Goal: Contribute content: Add original content to the website for others to see

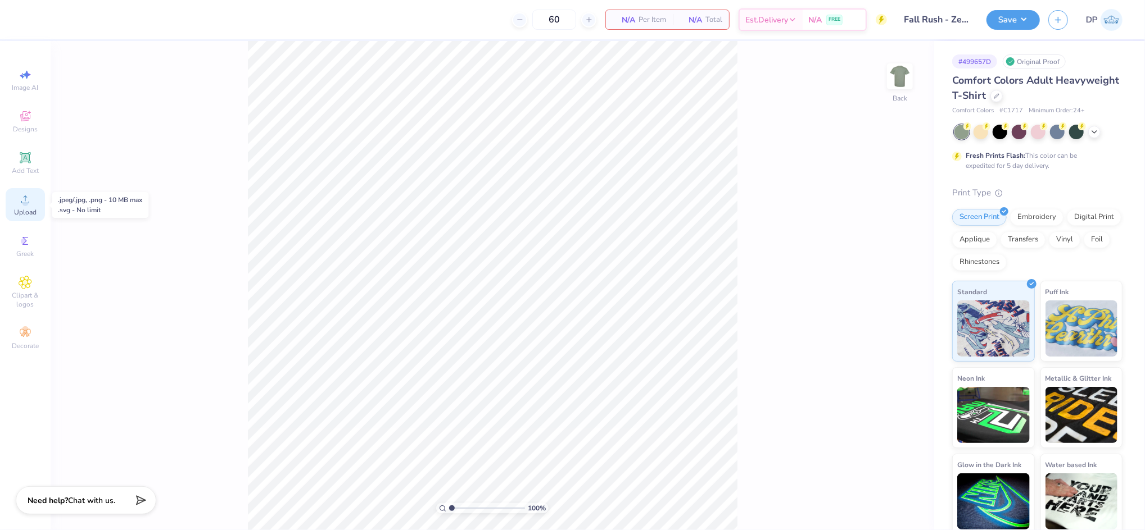
click at [31, 208] on span "Upload" at bounding box center [25, 212] width 22 height 9
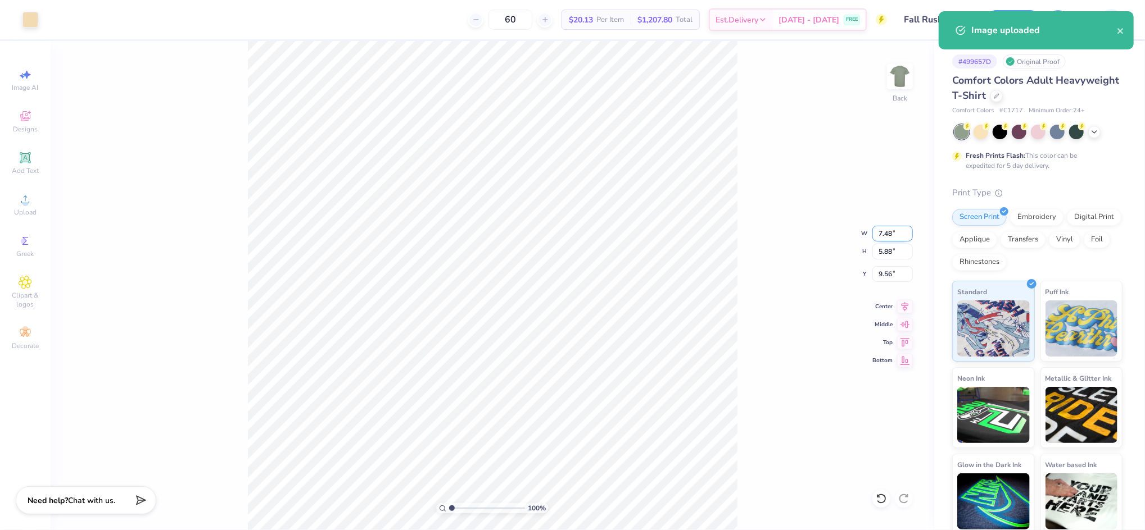
click at [884, 230] on input "7.48" at bounding box center [892, 234] width 40 height 16
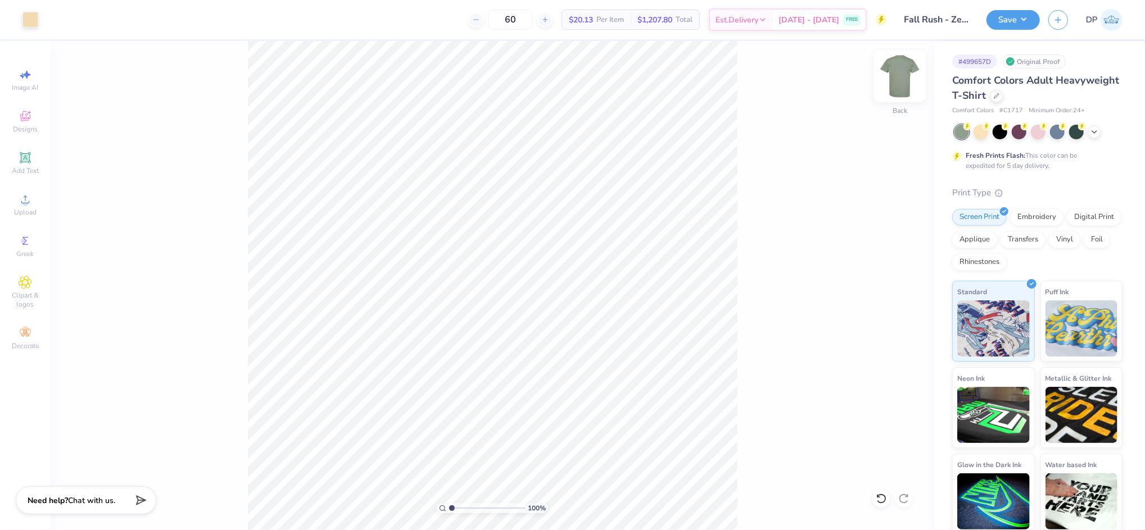
click at [903, 75] on img at bounding box center [899, 76] width 45 height 45
click at [25, 205] on circle at bounding box center [25, 203] width 6 height 6
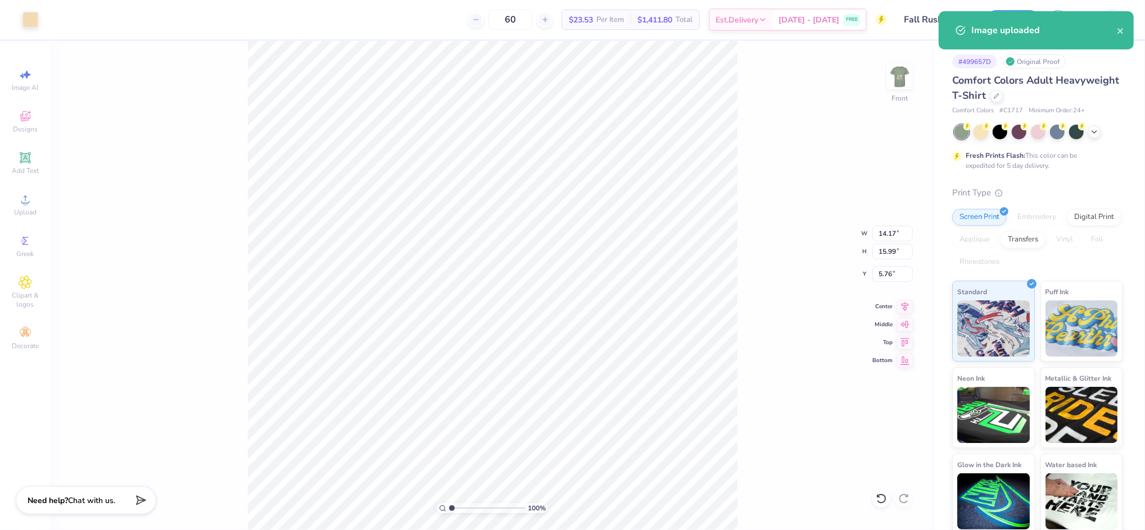
click at [753, 210] on div "100 % Front W 14.17 14.17 " H 15.99 15.99 " Y 5.76 5.76 " Center Middle Top Bot…" at bounding box center [492, 285] width 883 height 489
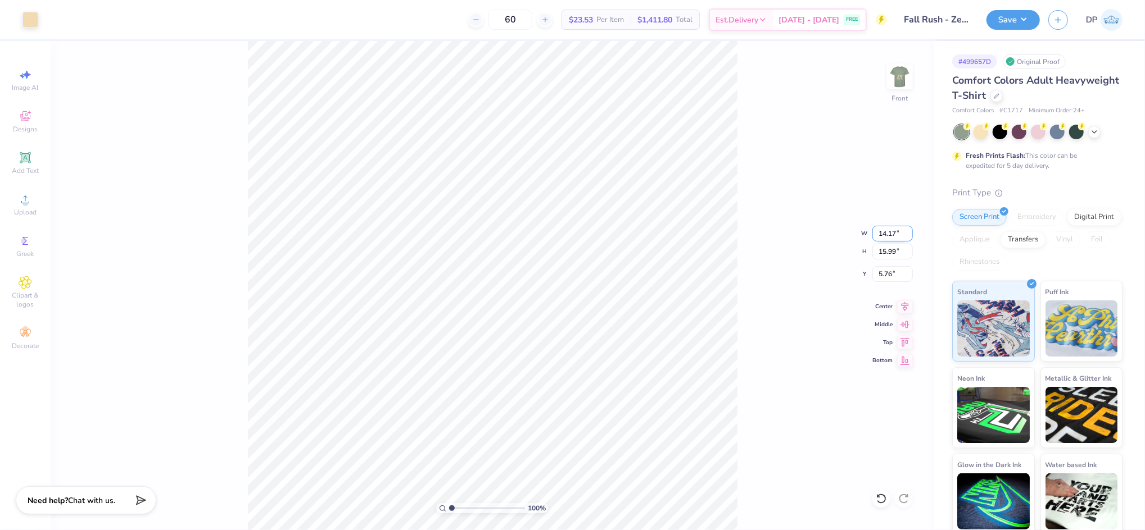
click at [883, 239] on input "14.17" at bounding box center [892, 234] width 40 height 16
type input "12.00"
type input "13.53"
click at [887, 271] on input "6.98" at bounding box center [892, 274] width 40 height 16
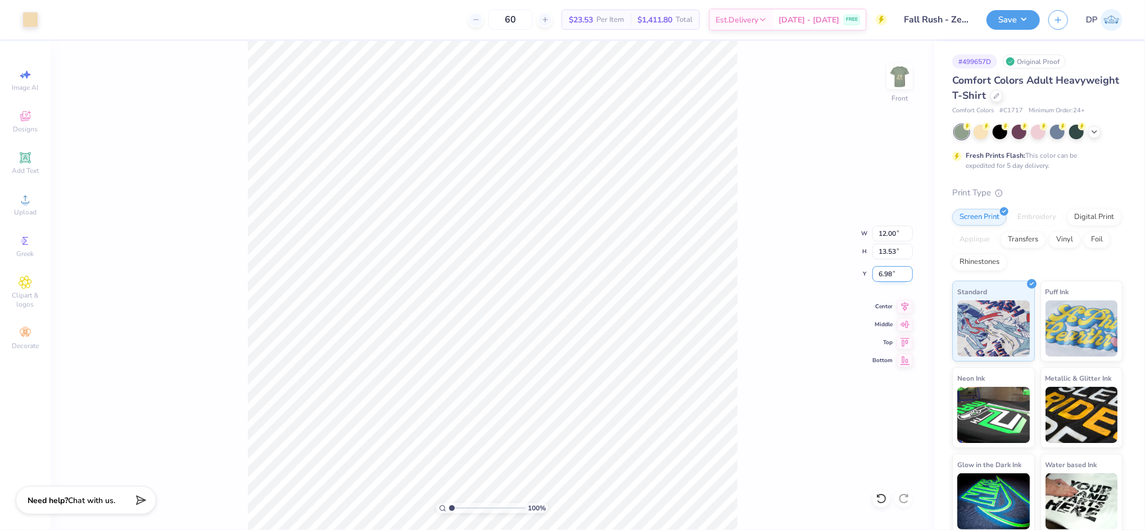
click at [887, 271] on input "6.98" at bounding box center [892, 274] width 40 height 16
type input "3.00"
type input "12.01"
type input "13.10"
type input "3.32"
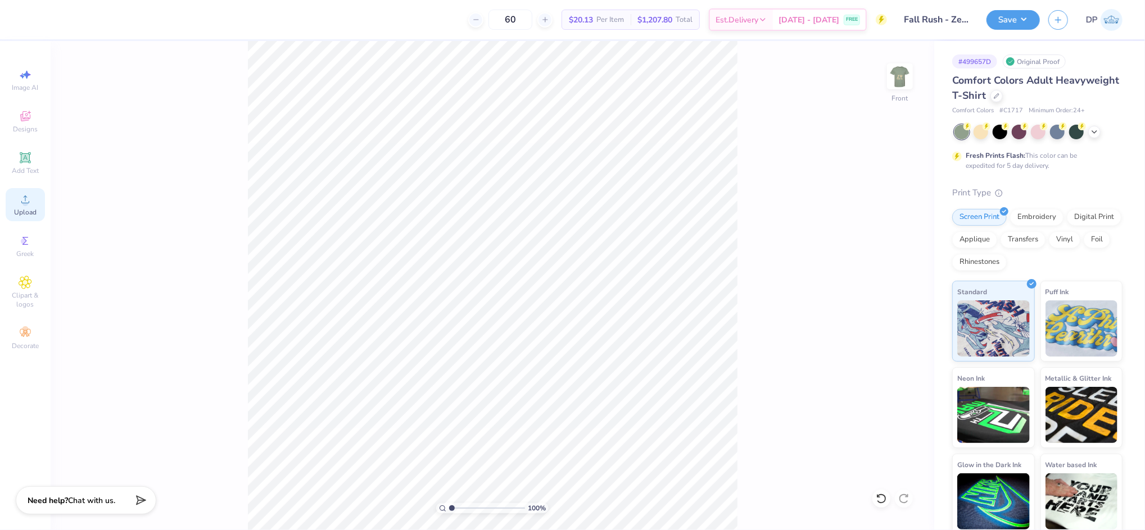
click at [24, 203] on circle at bounding box center [25, 203] width 6 height 6
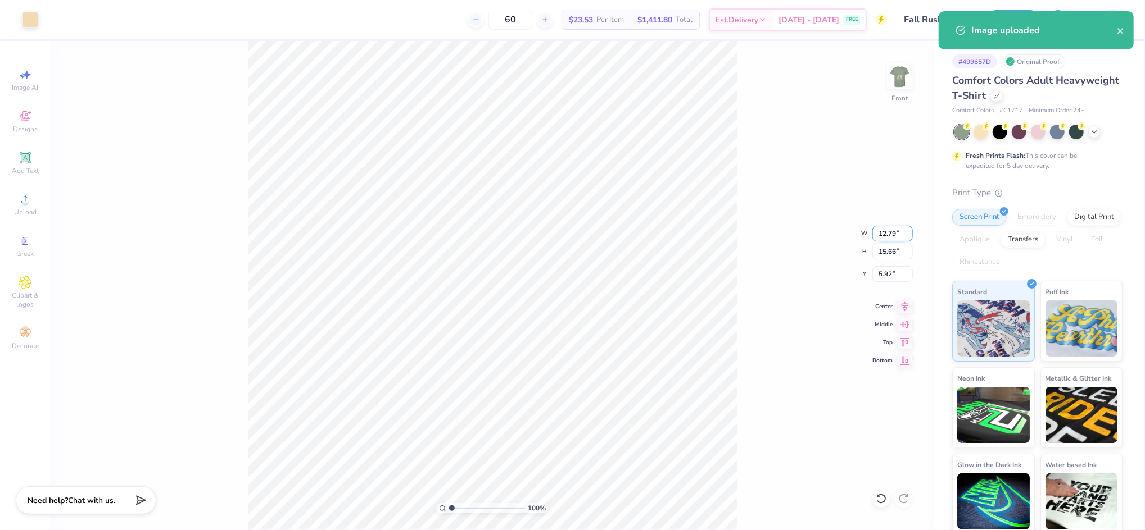
click at [884, 235] on input "12.79" at bounding box center [892, 234] width 40 height 16
type input "12.00"
type input "14.70"
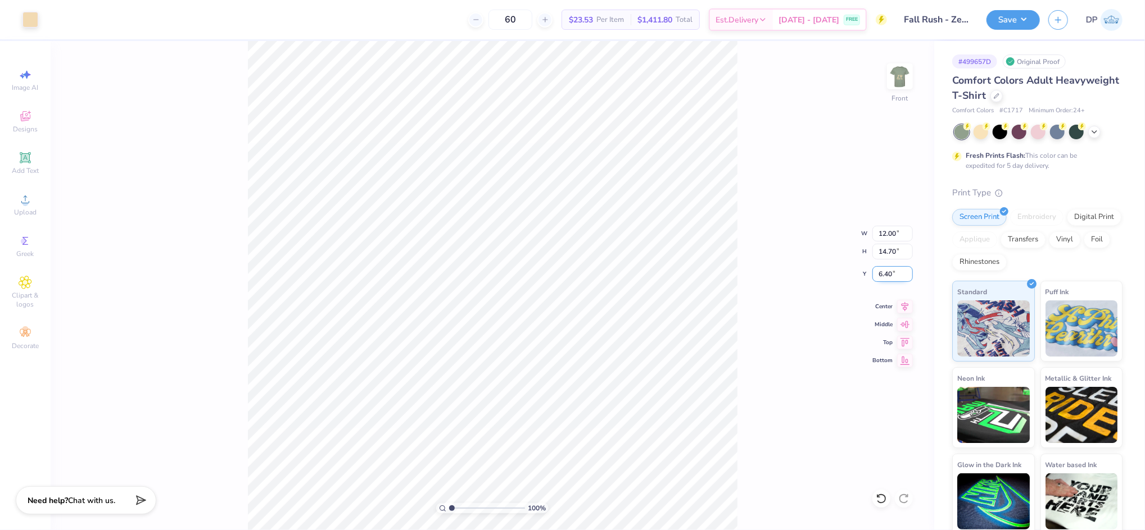
click at [879, 276] on input "6.40" at bounding box center [892, 274] width 40 height 16
type input "3.00"
click at [884, 234] on input "12.00" at bounding box center [892, 234] width 40 height 16
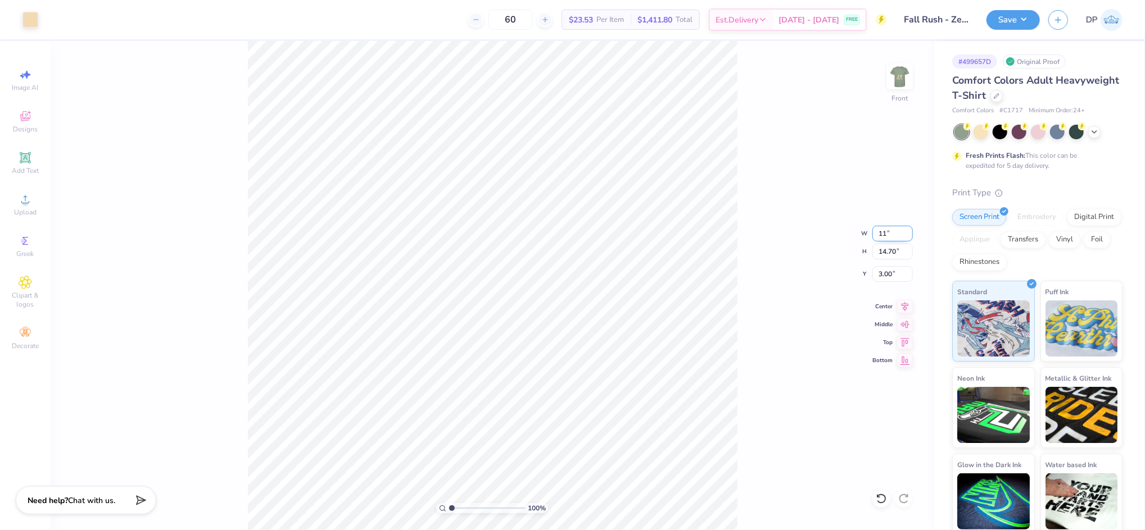
type input "11.00"
type input "13.47"
click at [879, 274] on input "3.61" at bounding box center [892, 274] width 40 height 16
type input "3.00"
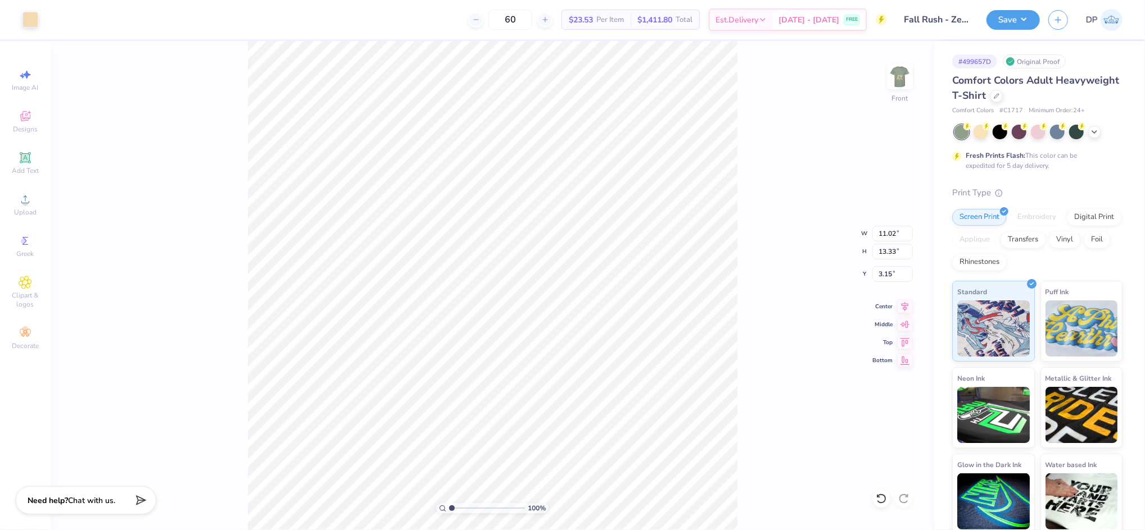
type input "11.02"
type input "13.33"
type input "3.15"
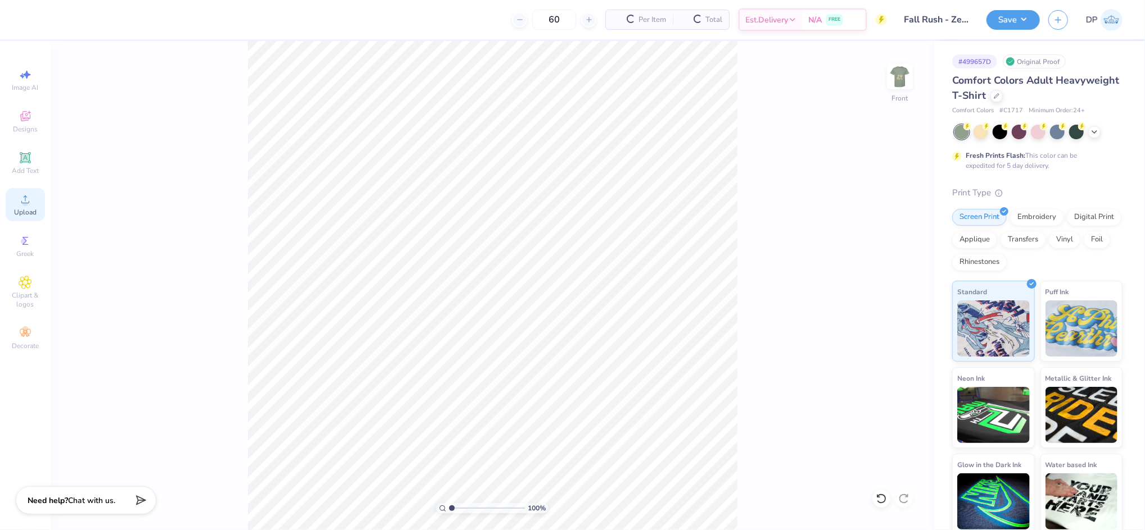
click at [29, 208] on span "Upload" at bounding box center [25, 212] width 22 height 9
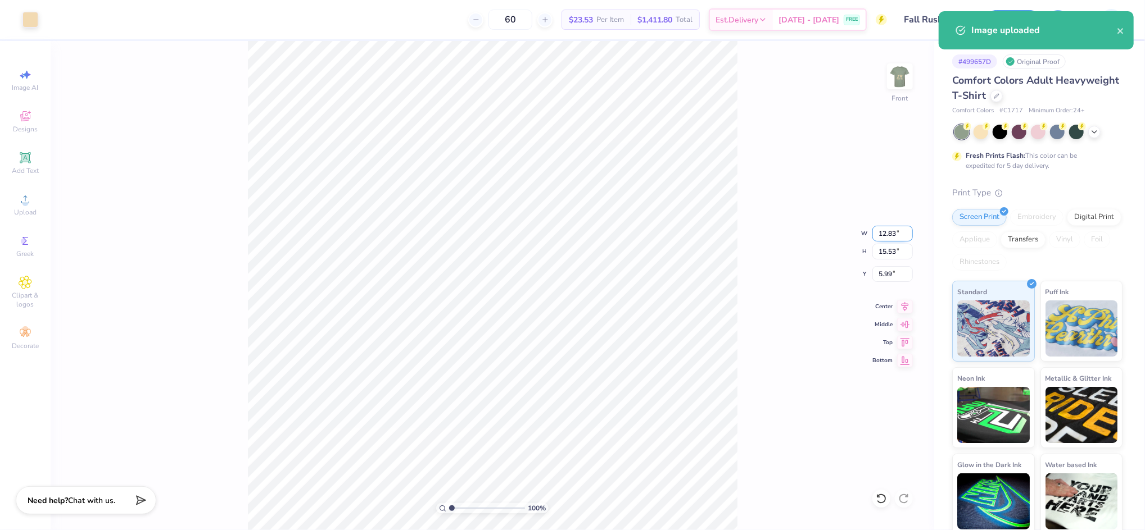
click at [882, 235] on input "12.83" at bounding box center [892, 234] width 40 height 16
click at [882, 234] on input "12.83" at bounding box center [892, 234] width 40 height 16
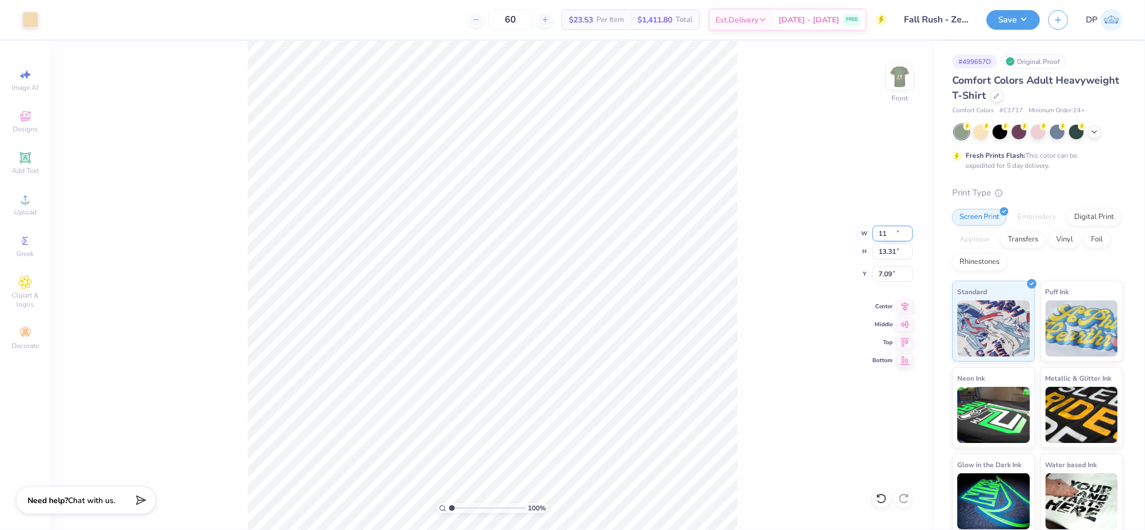
type input "11.00"
type input "13.31"
click at [888, 271] on input "7.09" at bounding box center [892, 274] width 40 height 16
type input "3.00"
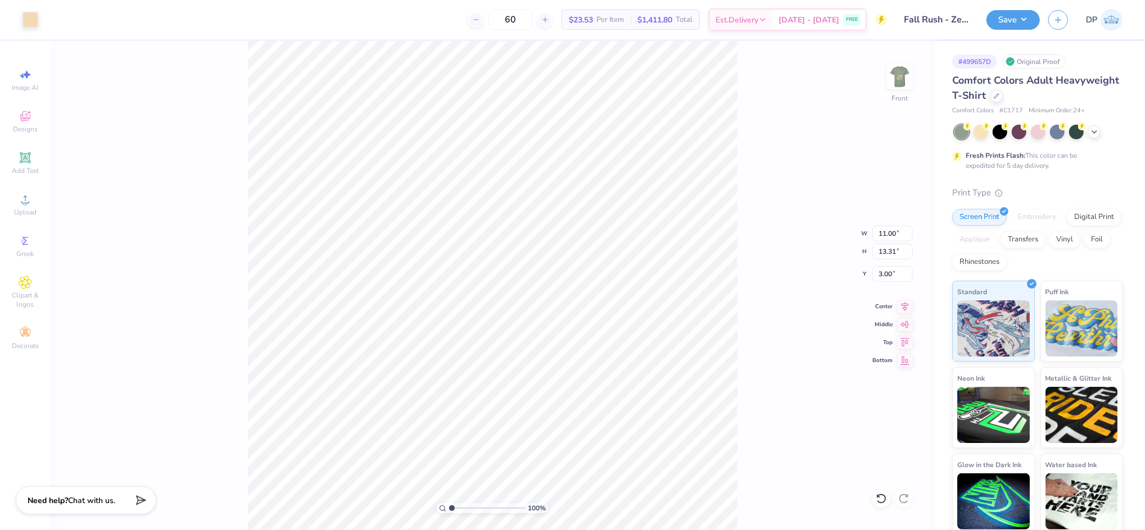
click at [778, 166] on div "100 % Front W 11.00 11.00 " H 13.31 13.31 " Y 3.00 3.00 " Center Middle Top Bot…" at bounding box center [492, 285] width 883 height 489
click at [786, 155] on div "100 % Front W 11.00 11.00 " H 13.31 13.31 " Y 3.00 3.00 " Center Middle Top Bot…" at bounding box center [492, 285] width 883 height 489
click at [902, 81] on img at bounding box center [899, 76] width 45 height 45
click at [33, 167] on span "Add Text" at bounding box center [25, 170] width 27 height 9
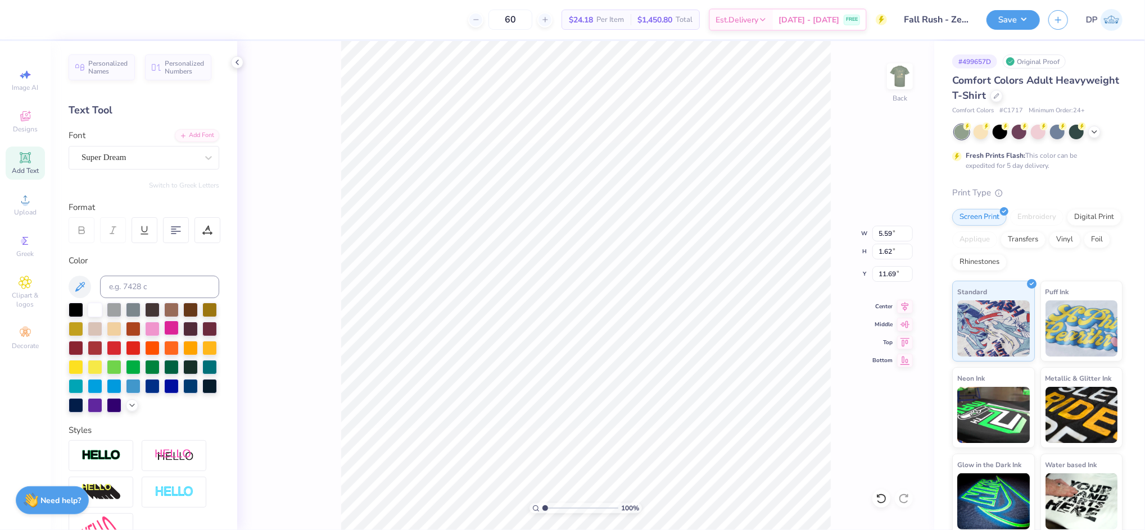
click at [179, 321] on div at bounding box center [171, 328] width 15 height 15
type input "18.21"
type input "3.63"
type input "1.05"
type input "15.86"
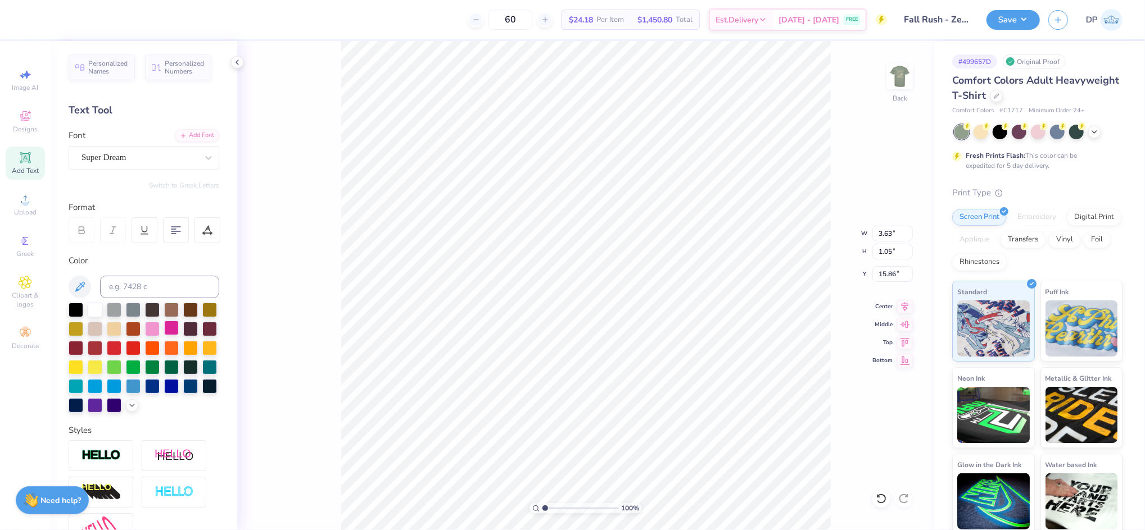
scroll to position [12, 2]
paste textarea "Rush"
type textarea "Rush"
click at [185, 137] on div "Add Font" at bounding box center [197, 134] width 44 height 13
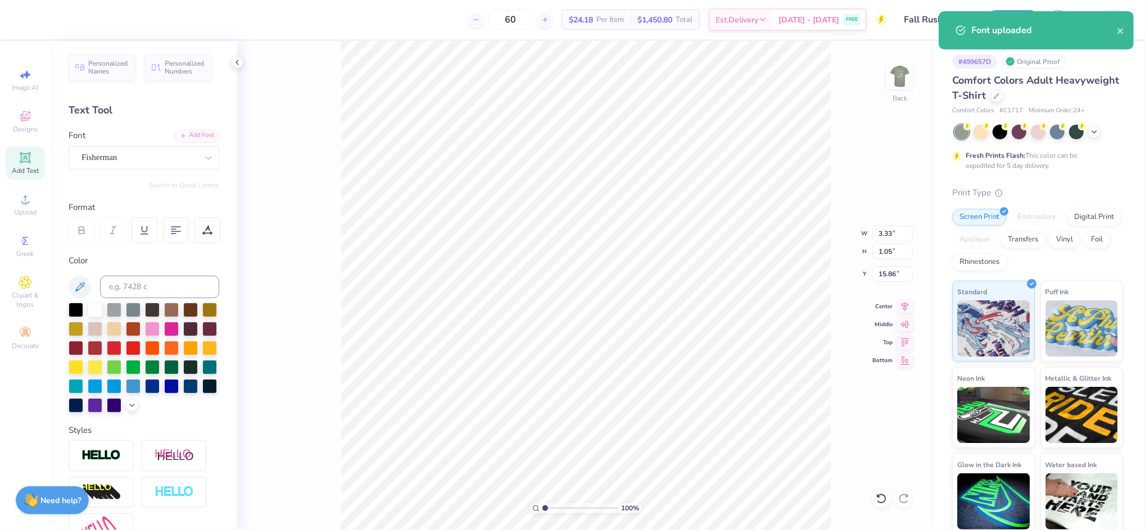
type input "3.44"
drag, startPoint x: 542, startPoint y: 508, endPoint x: 553, endPoint y: 508, distance: 11.2
type input "2.15"
click at [553, 508] on input "range" at bounding box center [580, 508] width 76 height 10
type input "14.13"
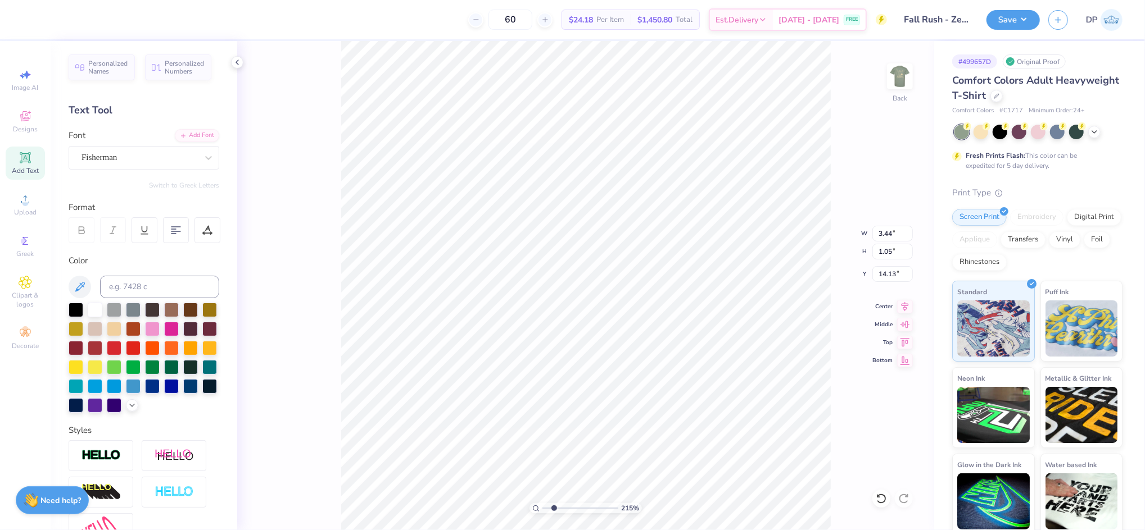
type input "4.91"
type input "1.51"
type input "13.93"
type input "4.65"
type input "1.43"
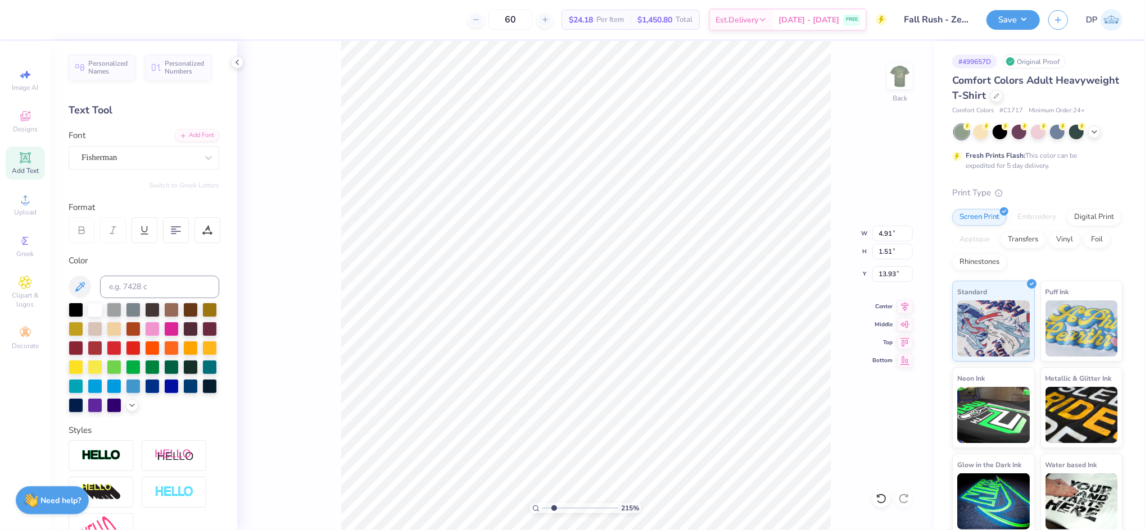
type input "14.01"
type textarea "'25"
type input "7.48"
type input "1.43"
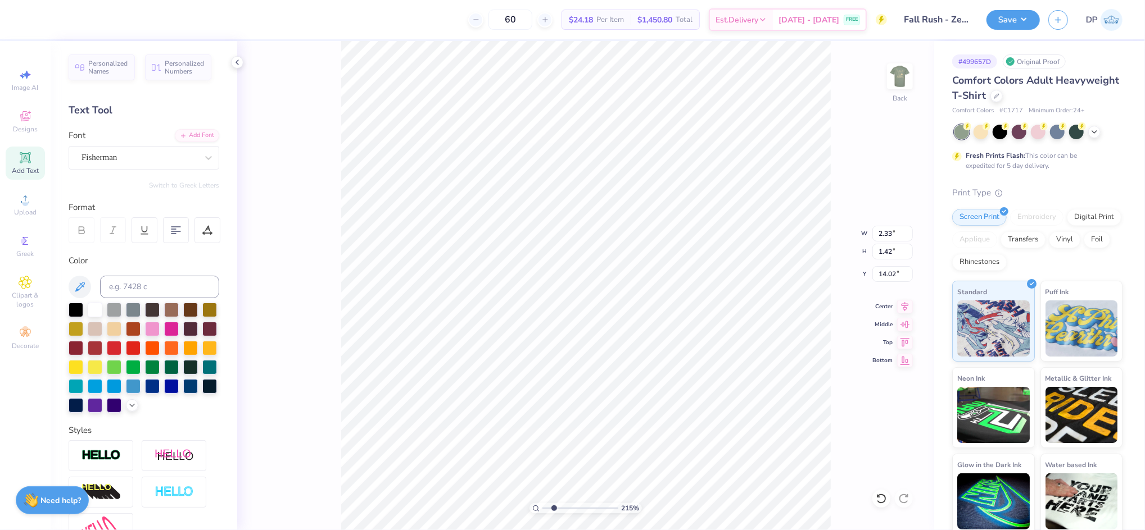
type input "14.01"
click at [678, 423] on li "Ungroup" at bounding box center [688, 428] width 88 height 22
drag, startPoint x: 56, startPoint y: 17, endPoint x: 58, endPoint y: 26, distance: 9.1
click at [56, 16] on div at bounding box center [51, 19] width 16 height 16
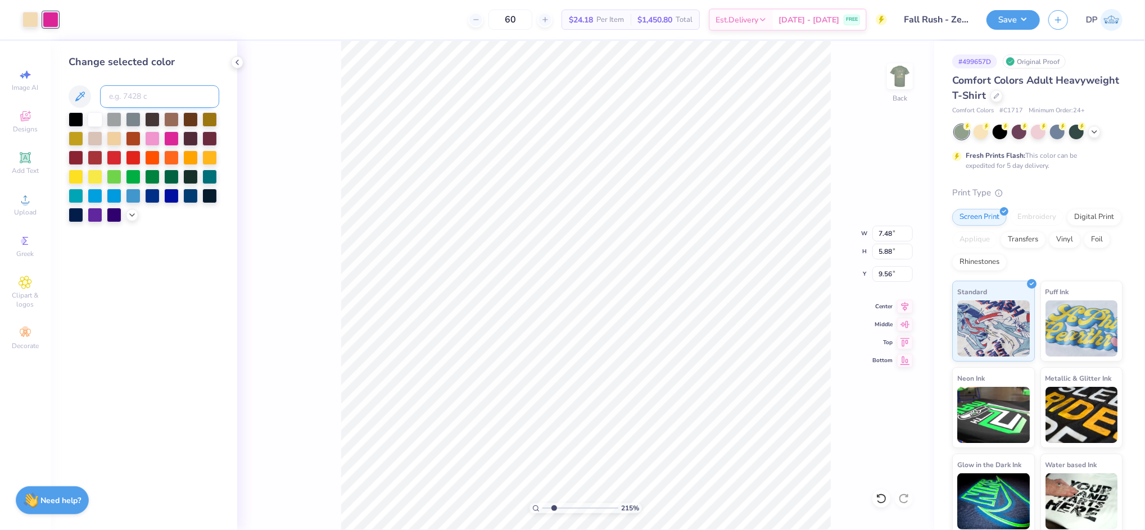
click at [130, 102] on input at bounding box center [159, 96] width 119 height 22
type input "7506"
drag, startPoint x: 553, startPoint y: 509, endPoint x: 508, endPoint y: 523, distance: 47.5
type input "1"
click at [542, 514] on input "range" at bounding box center [580, 508] width 76 height 10
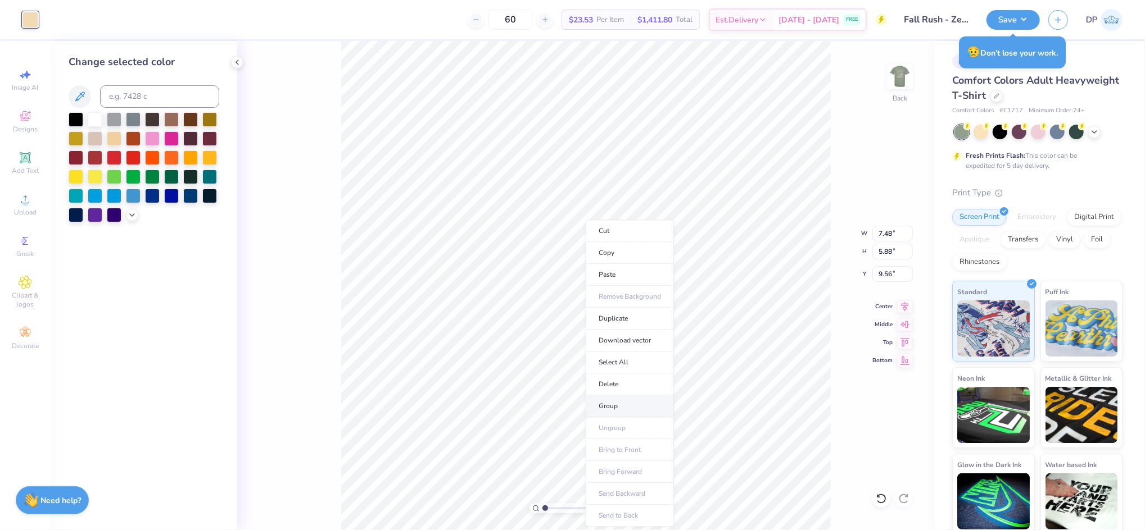
click at [607, 409] on li "Group" at bounding box center [629, 407] width 88 height 22
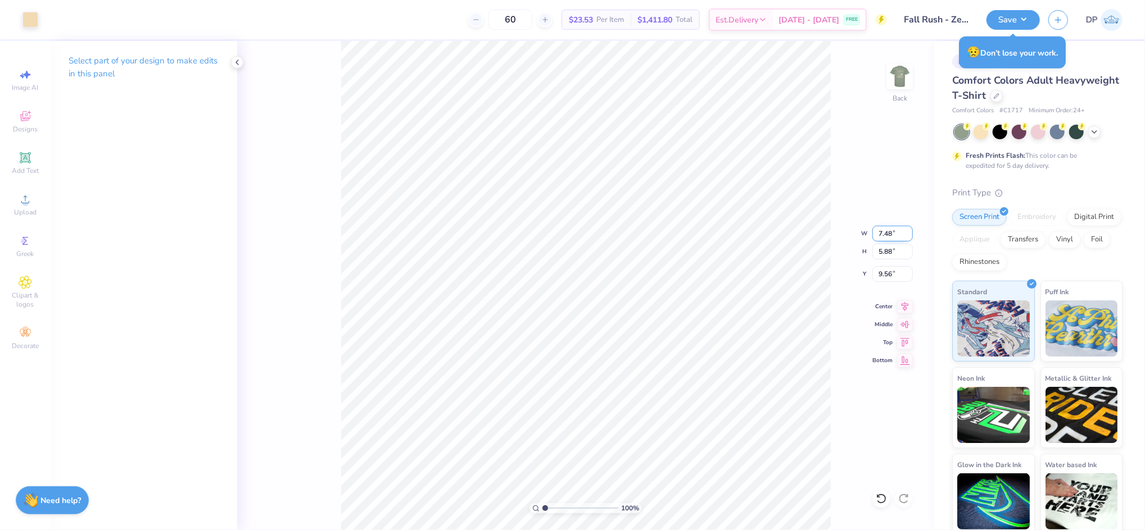
click at [886, 232] on input "7.48" at bounding box center [892, 234] width 40 height 16
click at [886, 231] on input "7.48" at bounding box center [892, 234] width 40 height 16
type input "3.50"
type input "2.75"
click at [894, 267] on input "11.12" at bounding box center [892, 274] width 40 height 16
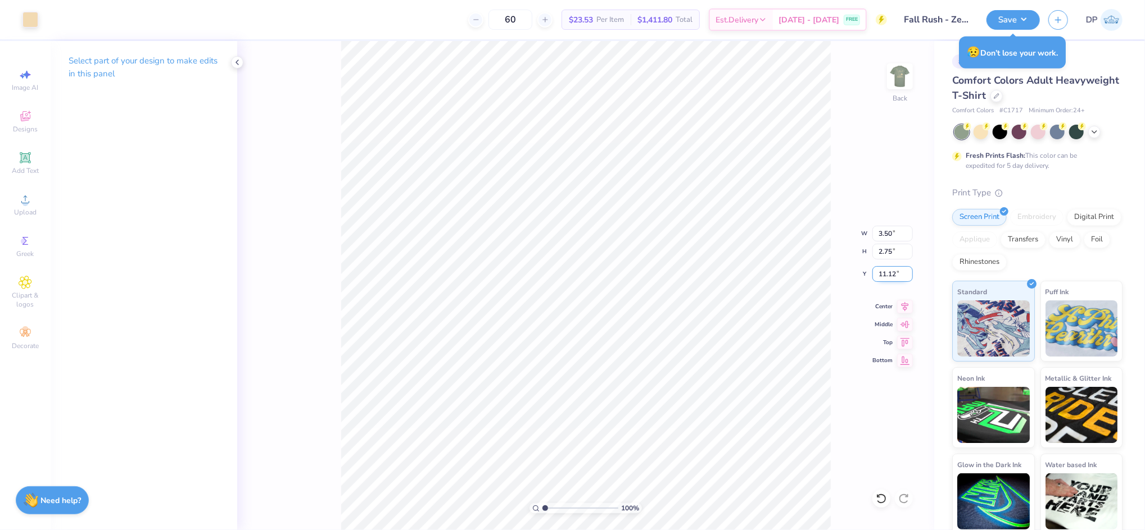
click at [893, 267] on input "11.12" at bounding box center [892, 274] width 40 height 16
type input "3.00"
click at [882, 229] on input "3.50" at bounding box center [892, 234] width 40 height 16
type input "3.00"
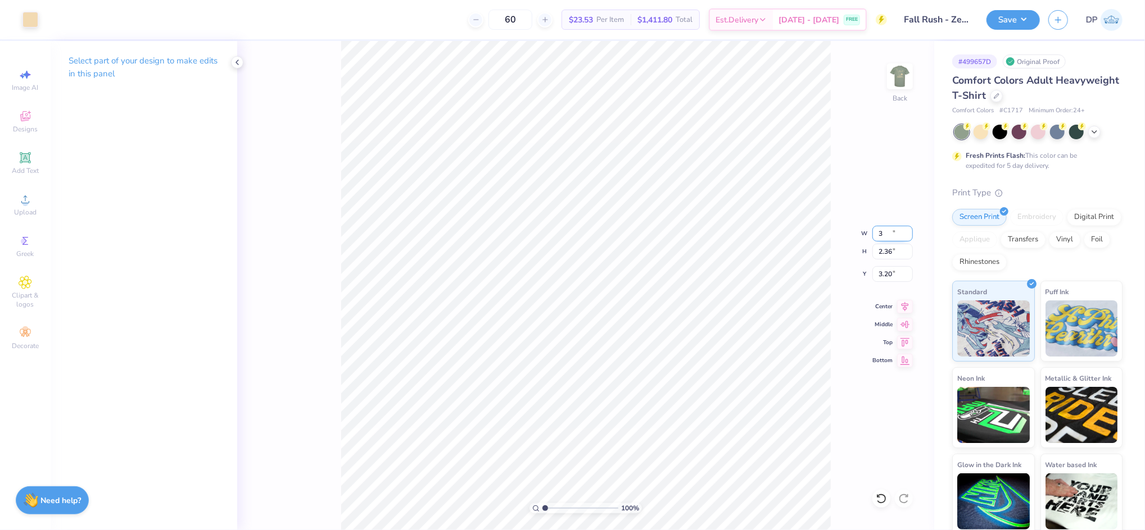
type input "2.36"
click at [887, 275] on input "3.20" at bounding box center [892, 274] width 40 height 16
type input "3.00"
click at [899, 67] on img at bounding box center [899, 76] width 45 height 45
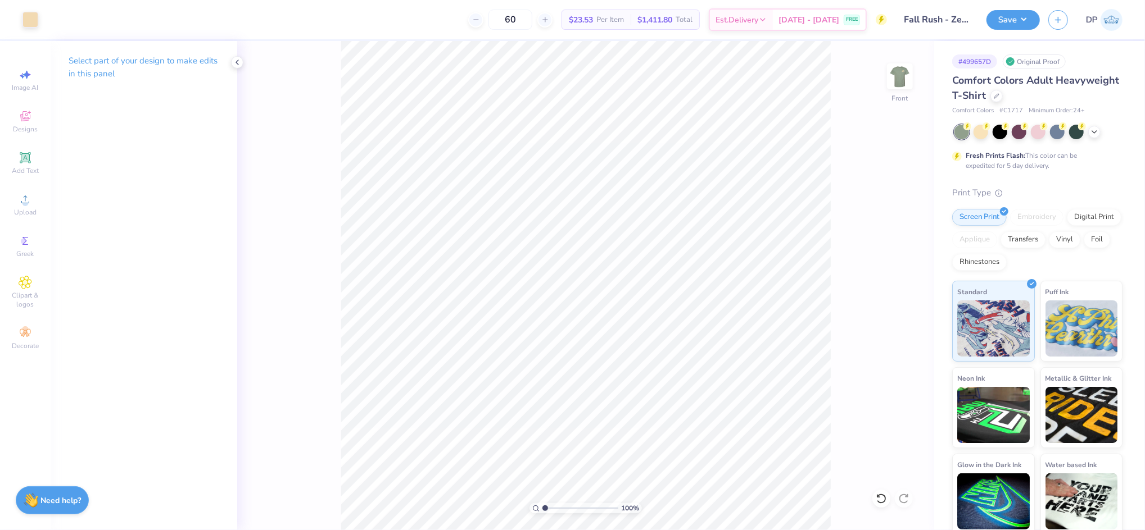
click at [899, 67] on img at bounding box center [899, 76] width 22 height 22
click at [1011, 11] on button "Save" at bounding box center [1012, 18] width 53 height 20
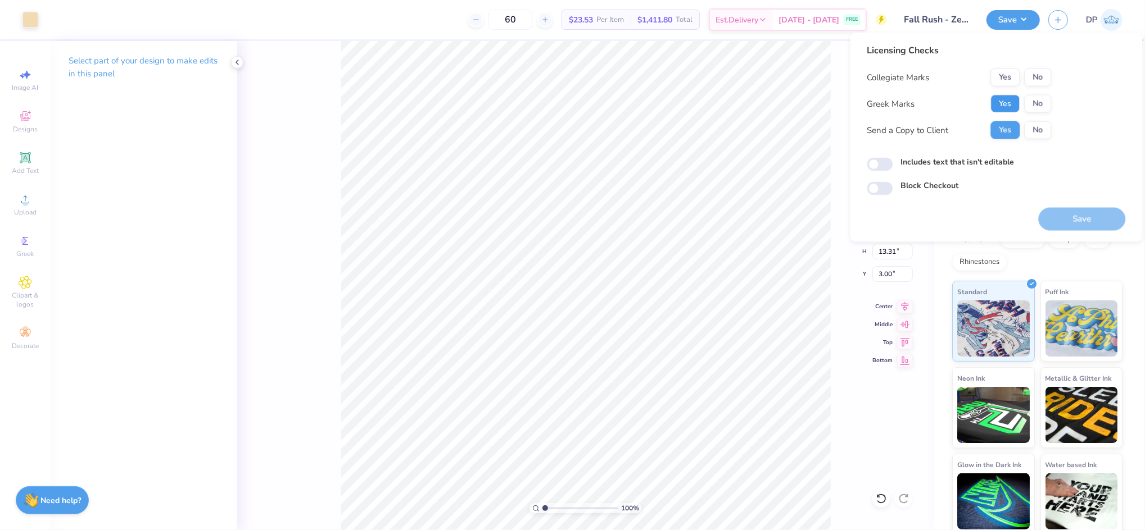
click at [1001, 96] on button "Yes" at bounding box center [1005, 104] width 29 height 18
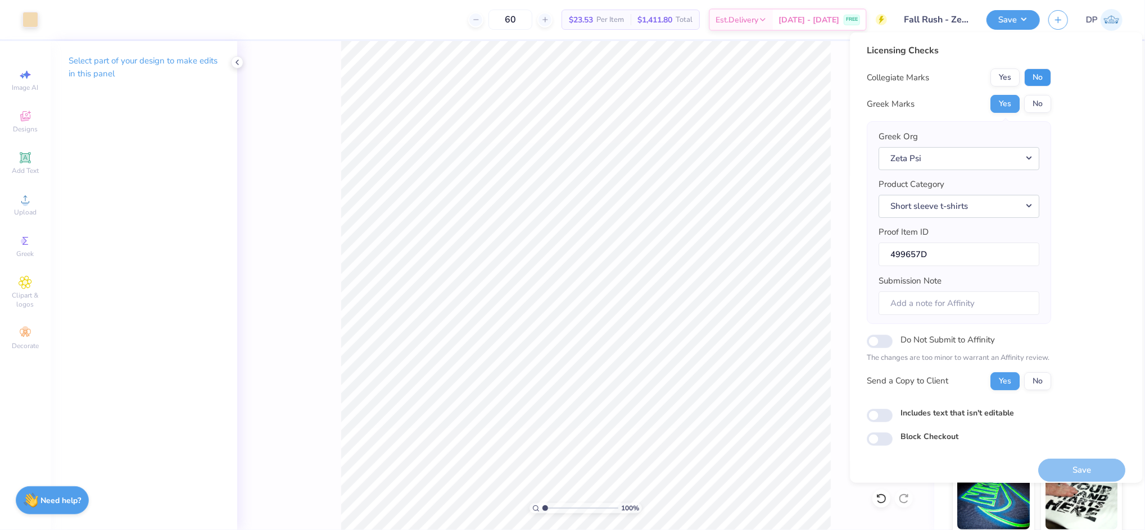
click at [1032, 70] on button "No" at bounding box center [1037, 78] width 27 height 18
click at [972, 408] on label "Includes text that isn't editable" at bounding box center [957, 413] width 113 height 12
click at [893, 408] on input "Includes text that isn't editable" at bounding box center [880, 414] width 26 height 13
checkbox input "true"
click at [1056, 471] on button "Save" at bounding box center [1081, 469] width 87 height 23
